Goal: Information Seeking & Learning: Compare options

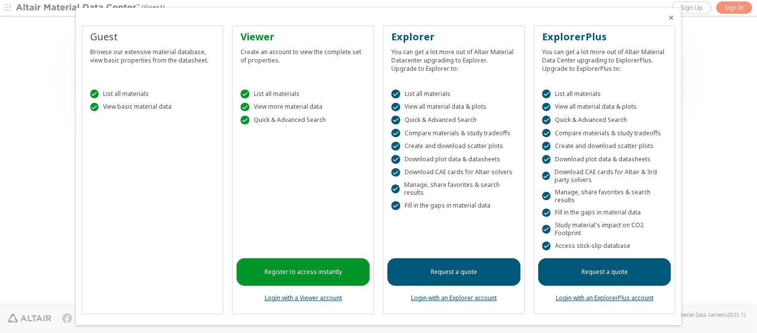
click at [667, 18] on icon "Close" at bounding box center [671, 18] width 8 height 8
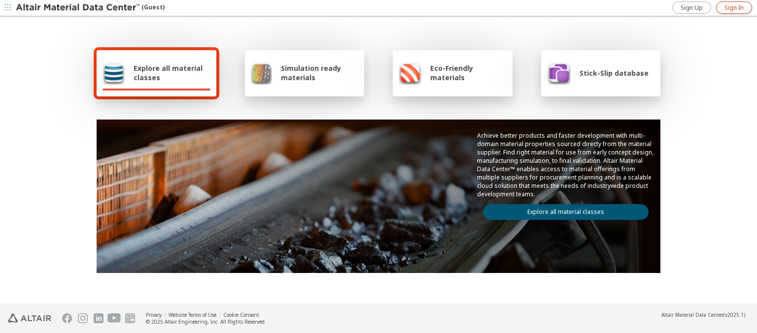
click at [733, 7] on span "Sign In" at bounding box center [733, 8] width 19 height 8
click at [78, 8] on img at bounding box center [79, 8] width 126 height 10
click at [168, 73] on span "Explore all material classes" at bounding box center [171, 73] width 77 height 19
click at [562, 210] on link "Explore all material classes" at bounding box center [566, 212] width 166 height 16
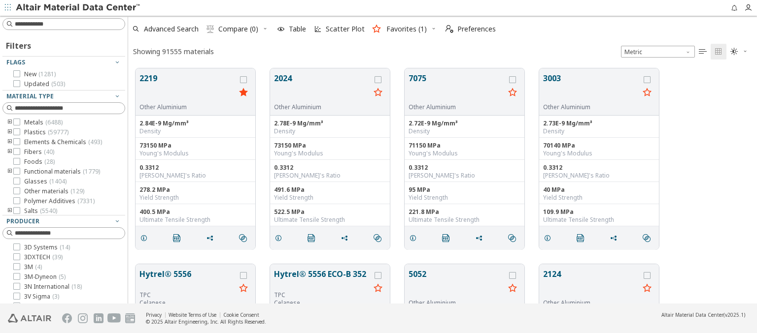
scroll to position [235, 621]
click at [244, 79] on icon "grid" at bounding box center [243, 79] width 7 height 7
click at [379, 79] on icon "grid" at bounding box center [377, 79] width 7 height 7
click at [238, 29] on span "Compare (2)" at bounding box center [238, 29] width 40 height 7
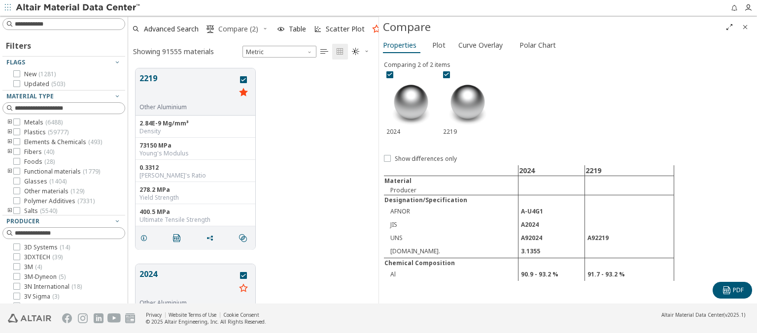
scroll to position [235, 242]
click at [480, 45] on span "Curve Overlay" at bounding box center [480, 45] width 44 height 16
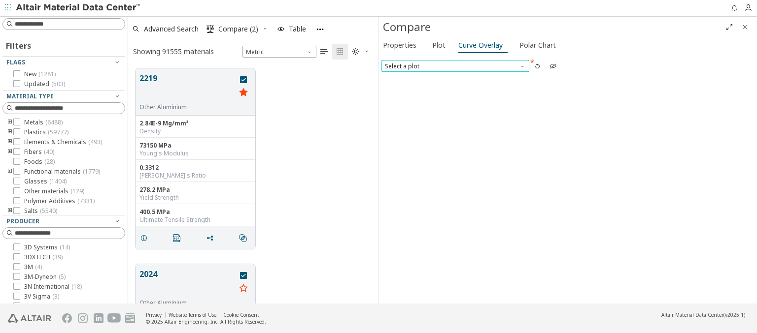
click at [455, 66] on span "Select a plot" at bounding box center [455, 66] width 148 height 12
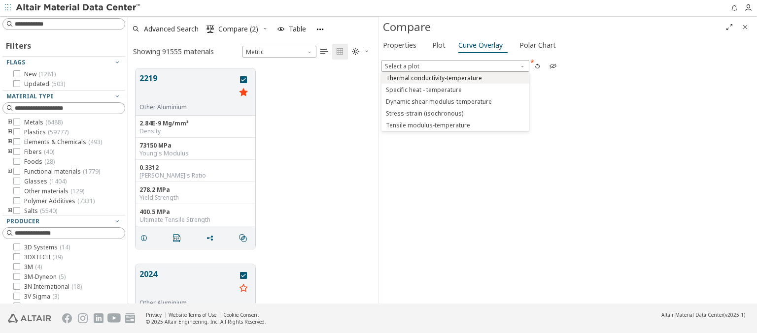
click at [455, 77] on span "Thermal conductivity-temperature" at bounding box center [434, 78] width 96 height 8
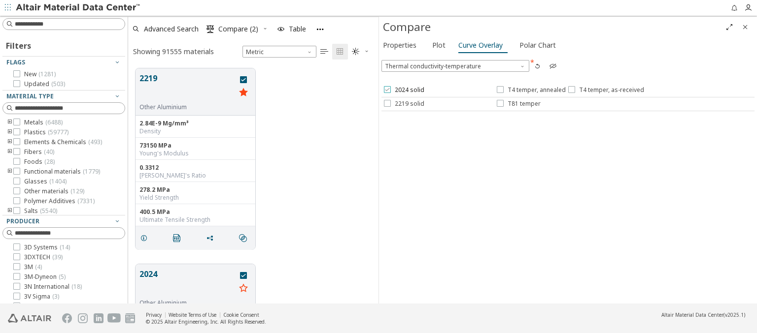
click at [403, 90] on span "2024 solid" at bounding box center [410, 90] width 30 height 8
click at [530, 90] on span "T4 temper, annealed" at bounding box center [536, 90] width 58 height 8
click at [603, 90] on span "T4 temper, as-received" at bounding box center [611, 90] width 65 height 8
click at [403, 103] on span "2219 solid" at bounding box center [410, 104] width 30 height 8
click at [518, 103] on span "T81 temper" at bounding box center [523, 104] width 33 height 8
